Goal: Check status: Check status

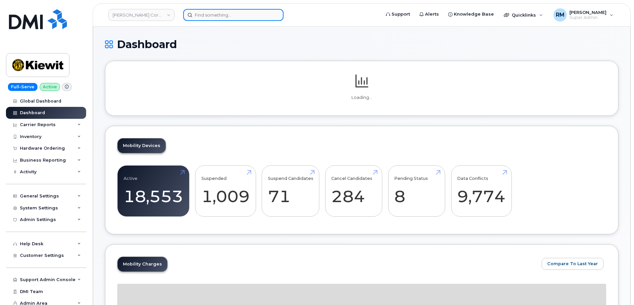
click at [206, 17] on input at bounding box center [233, 15] width 100 height 12
paste input "724 650 2601"
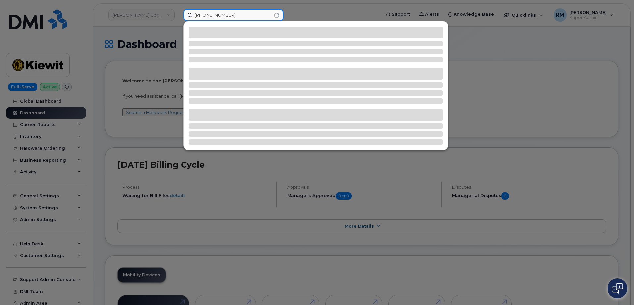
drag, startPoint x: 214, startPoint y: 15, endPoint x: 226, endPoint y: 15, distance: 11.6
click at [215, 15] on input "724 650 2601" at bounding box center [233, 15] width 100 height 12
type input "7246502601"
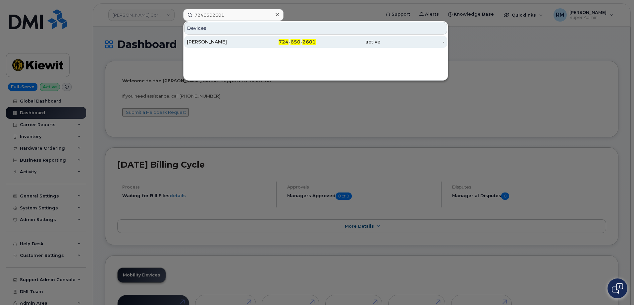
click at [209, 44] on div "[PERSON_NAME]" at bounding box center [219, 41] width 65 height 7
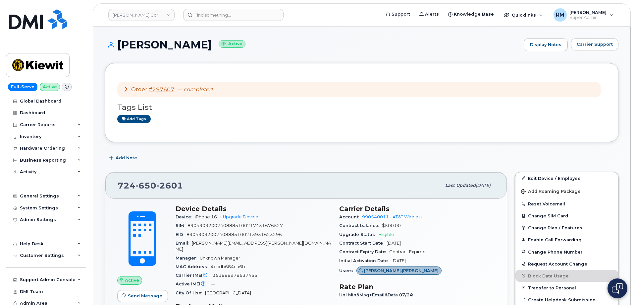
click at [125, 89] on icon at bounding box center [125, 88] width 5 height 5
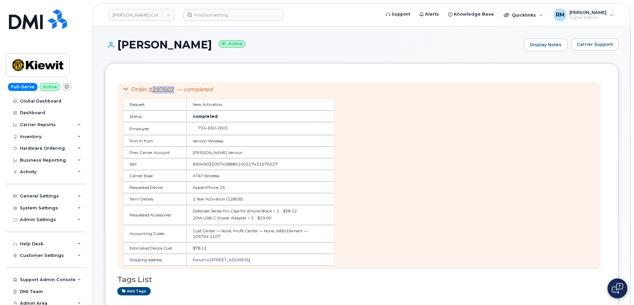
drag, startPoint x: 173, startPoint y: 90, endPoint x: 150, endPoint y: 90, distance: 22.5
click at [150, 90] on div "Order #297607 — completed" at bounding box center [228, 90] width 211 height 8
copy link "297607"
click at [162, 88] on link "#297607" at bounding box center [162, 89] width 26 height 6
